Goal: Navigation & Orientation: Find specific page/section

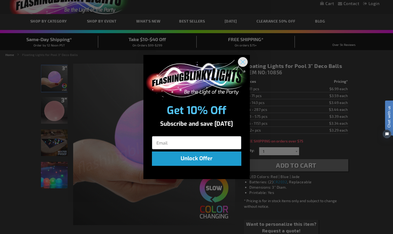
click at [243, 64] on circle "Close dialog" at bounding box center [242, 61] width 9 height 9
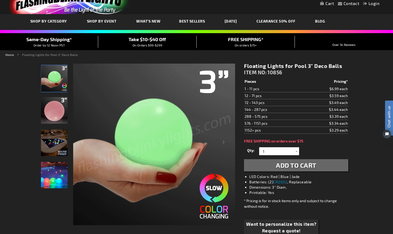
click at [362, 206] on div "Close dialog Get 10% Off Subscribe and save today Unlock Offer Submit" at bounding box center [196, 117] width 393 height 234
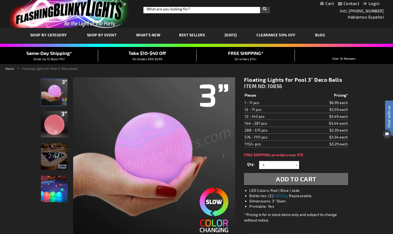
scroll to position [6, 0]
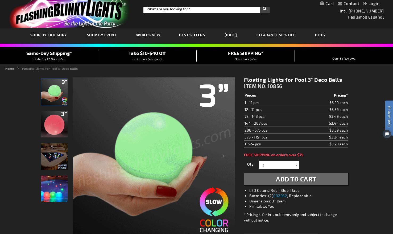
click at [48, 154] on img at bounding box center [54, 157] width 27 height 27
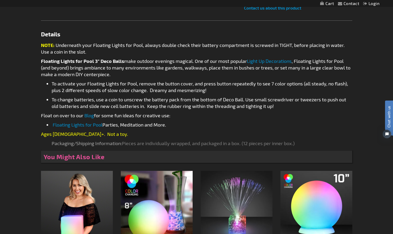
scroll to position [254, 0]
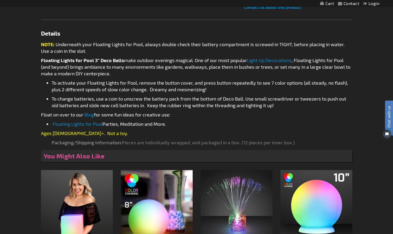
click at [73, 126] on link "Floating Lights for Pool" at bounding box center [78, 124] width 50 height 6
click at [68, 124] on link "Floating Lights for Pool" at bounding box center [78, 124] width 50 height 6
click at [75, 126] on link "Floating Lights for Pool" at bounding box center [78, 124] width 50 height 6
click at [86, 125] on link "Floating Lights for Pool" at bounding box center [78, 124] width 50 height 6
click at [91, 116] on link "Blog" at bounding box center [89, 115] width 10 height 6
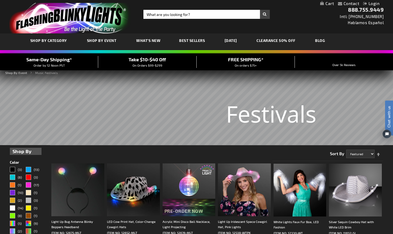
click at [47, 43] on span "SHOP BY CATEGORY" at bounding box center [48, 40] width 37 height 5
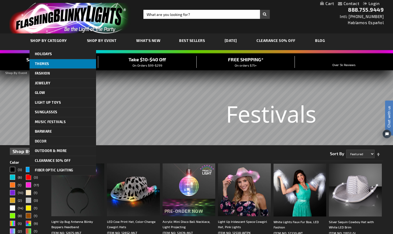
click at [38, 63] on span "THEMES" at bounding box center [42, 64] width 14 height 4
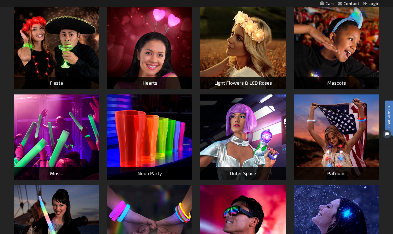
click at [142, 134] on img at bounding box center [149, 137] width 85 height 85
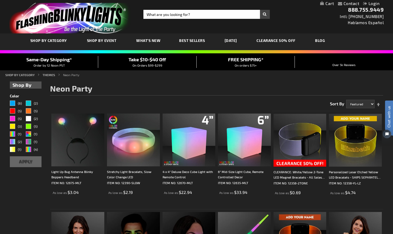
click at [44, 44] on link "SHOP BY CATEGORY" at bounding box center [49, 41] width 46 height 19
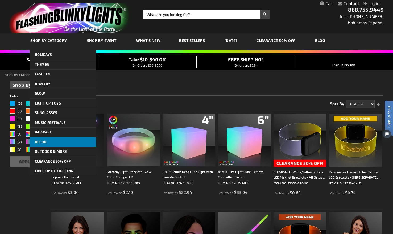
click at [40, 144] on span "Decor" at bounding box center [41, 142] width 12 height 4
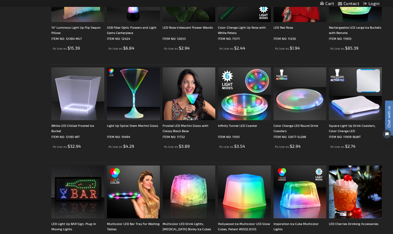
scroll to position [585, 0]
